Goal: Communication & Community: Share content

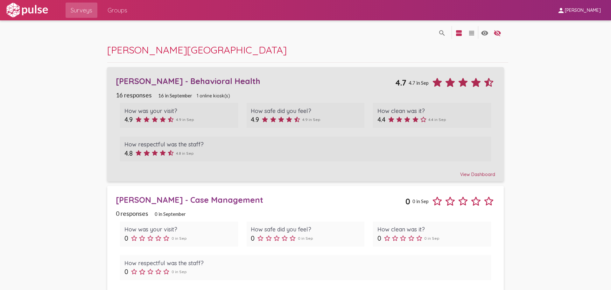
click at [471, 175] on div "View Dashboard" at bounding box center [305, 171] width 379 height 11
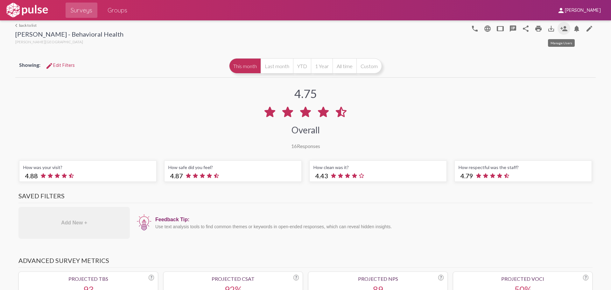
click at [560, 29] on mat-icon "person_add" at bounding box center [564, 29] width 8 height 8
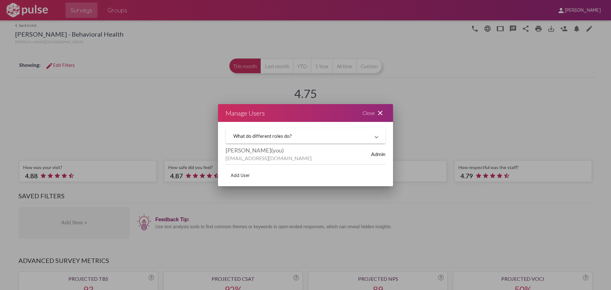
click at [305, 140] on mat-expansion-panel-header "What do different roles do?" at bounding box center [306, 135] width 160 height 15
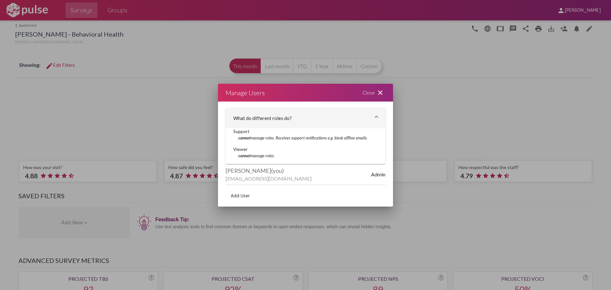
click at [305, 140] on icon "cannot manage roles. Receives support notifications e.g. kiosk offline emails." at bounding box center [302, 137] width 129 height 5
click at [380, 92] on mat-icon "close" at bounding box center [380, 93] width 8 height 8
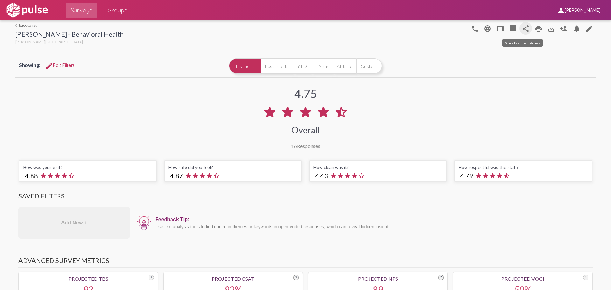
click at [522, 27] on mat-icon "share" at bounding box center [526, 29] width 8 height 8
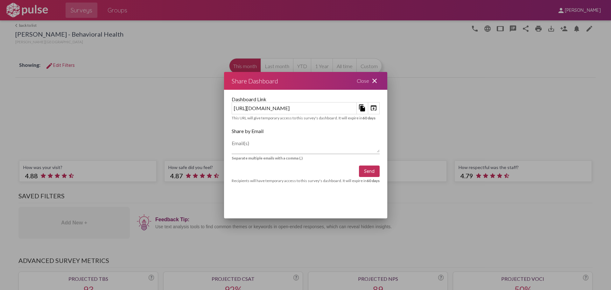
click at [232, 145] on textarea "Email(s)" at bounding box center [306, 146] width 148 height 13
type textarea "b"
click at [366, 109] on mat-icon "file_copy" at bounding box center [362, 108] width 8 height 8
click at [378, 78] on mat-icon "close" at bounding box center [375, 81] width 8 height 8
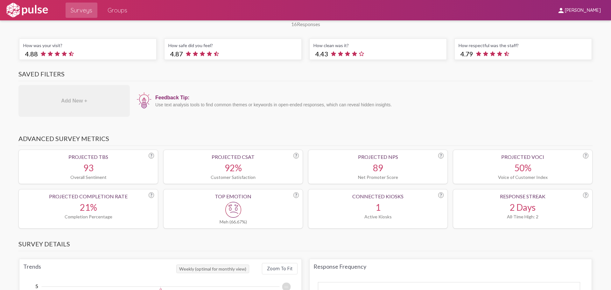
scroll to position [64, 0]
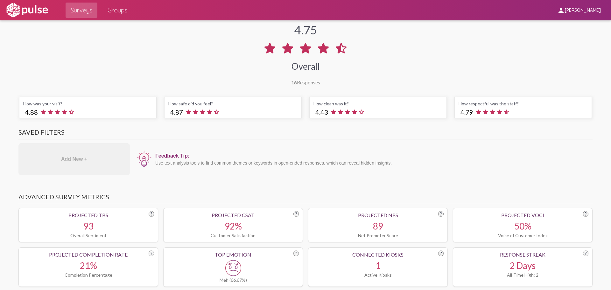
click at [115, 8] on span "Groups" at bounding box center [118, 9] width 20 height 11
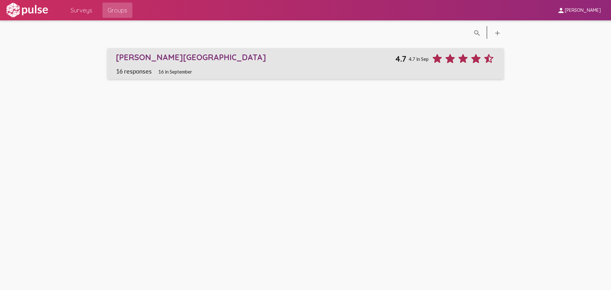
click at [160, 59] on div "[PERSON_NAME][GEOGRAPHIC_DATA]" at bounding box center [255, 57] width 279 height 10
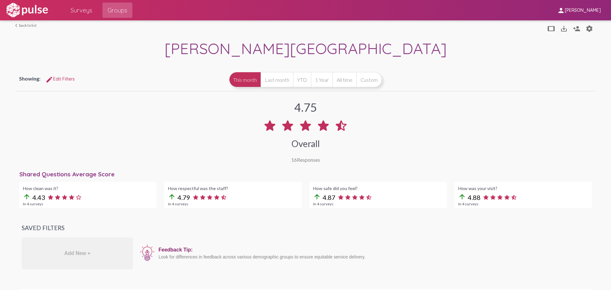
drag, startPoint x: 263, startPoint y: 47, endPoint x: 293, endPoint y: 48, distance: 29.6
click at [293, 48] on div "[PERSON_NAME][GEOGRAPHIC_DATA]" at bounding box center [305, 49] width 580 height 21
click at [414, 59] on div "[PERSON_NAME][GEOGRAPHIC_DATA]" at bounding box center [305, 49] width 580 height 21
